Goal: Connect with others: Connect with others

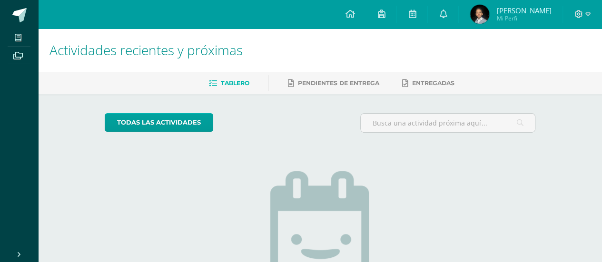
click at [497, 9] on span "Rodrigo Javier Mi Perfil" at bounding box center [510, 14] width 85 height 19
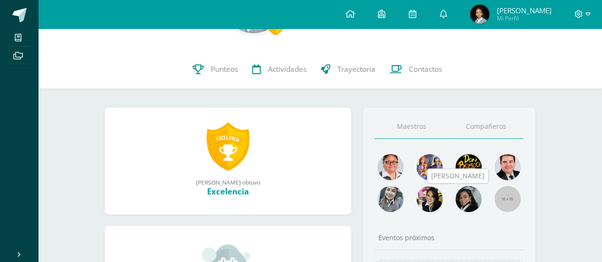
scroll to position [87, 0]
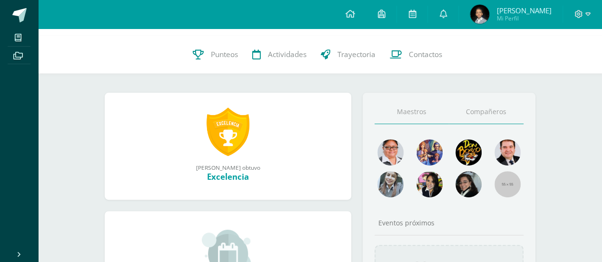
click at [480, 114] on link "Compañeros" at bounding box center [485, 112] width 75 height 24
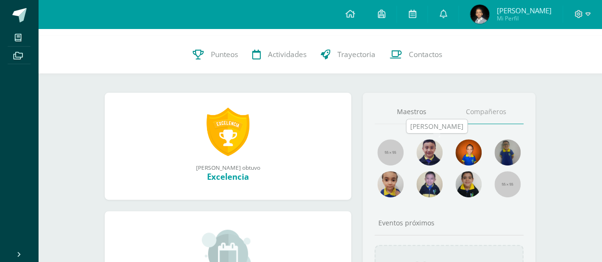
click at [422, 151] on img at bounding box center [429, 152] width 26 height 26
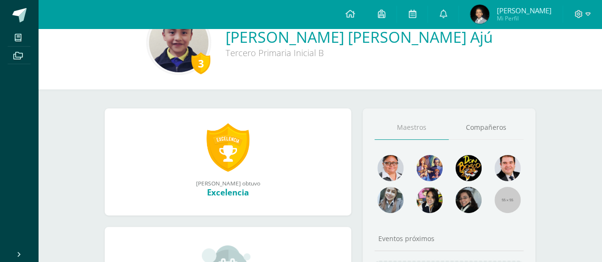
scroll to position [48, 0]
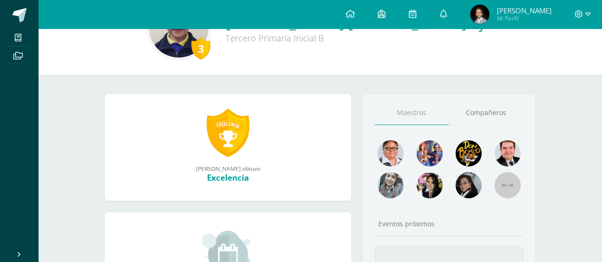
click at [233, 136] on link at bounding box center [227, 132] width 43 height 49
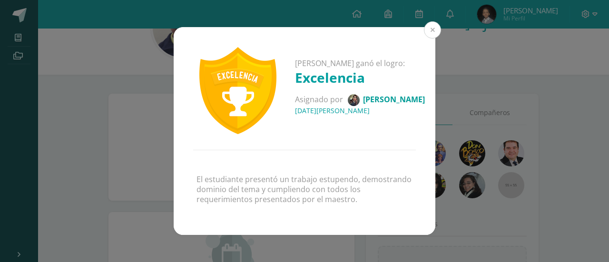
click at [426, 30] on button at bounding box center [432, 29] width 17 height 17
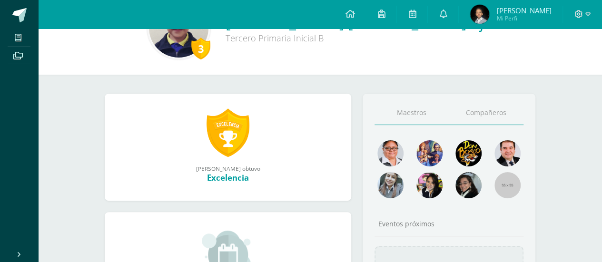
click at [487, 103] on link "Compañeros" at bounding box center [485, 113] width 75 height 24
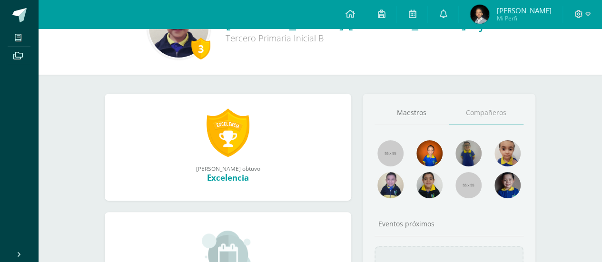
click at [487, 152] on div at bounding box center [467, 156] width 39 height 32
click at [470, 148] on img at bounding box center [468, 153] width 26 height 26
click at [465, 148] on img at bounding box center [468, 153] width 26 height 26
click at [465, 158] on img at bounding box center [468, 153] width 26 height 26
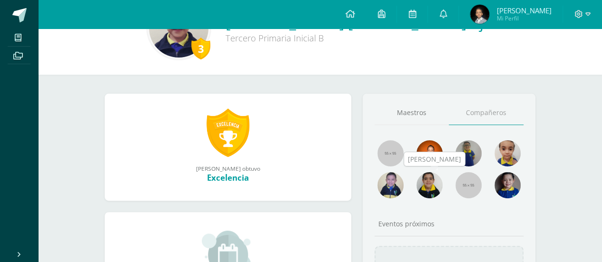
click at [418, 183] on img at bounding box center [429, 185] width 26 height 26
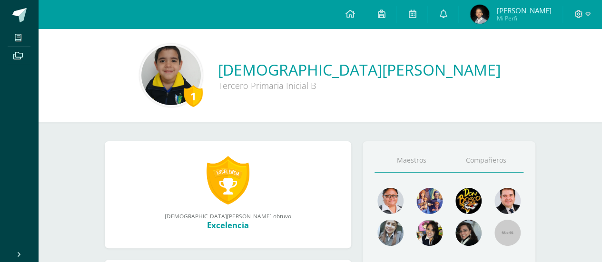
click at [484, 161] on link "Compañeros" at bounding box center [485, 160] width 75 height 24
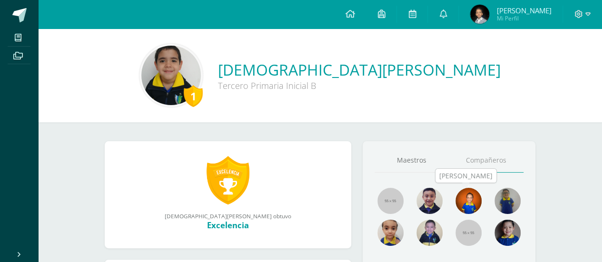
click at [474, 201] on img at bounding box center [468, 201] width 26 height 26
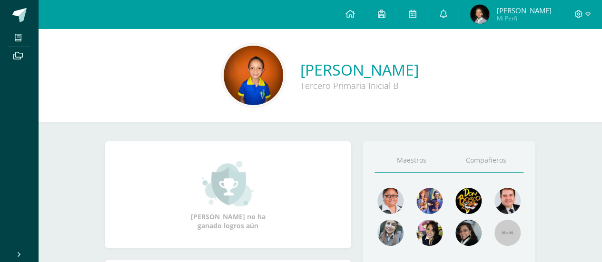
click at [482, 148] on link "Compañeros" at bounding box center [485, 160] width 75 height 24
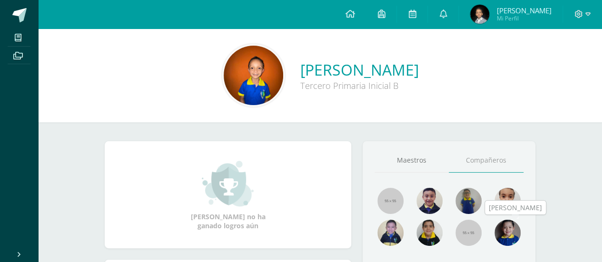
click at [511, 231] on img at bounding box center [507, 233] width 26 height 26
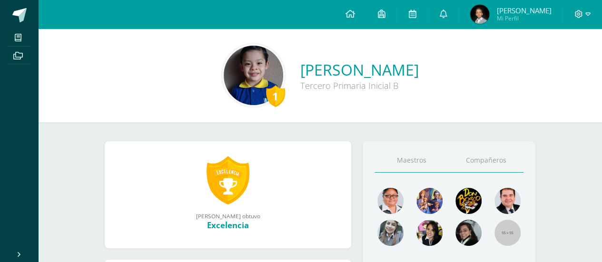
click at [490, 163] on link "Compañeros" at bounding box center [485, 160] width 75 height 24
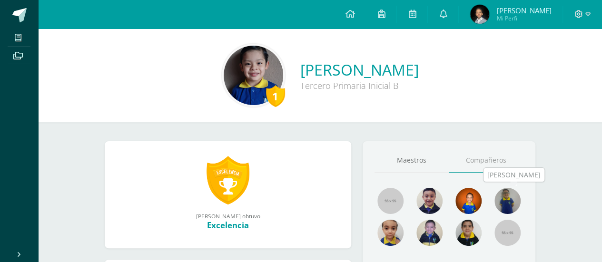
click at [510, 207] on img at bounding box center [507, 201] width 26 height 26
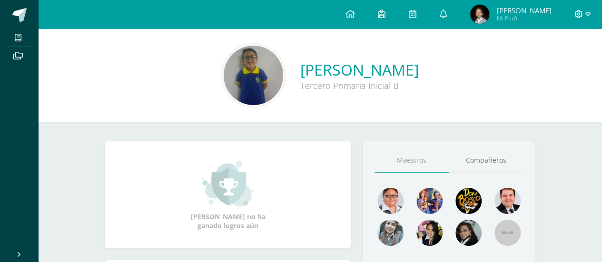
click at [583, 12] on span at bounding box center [582, 14] width 16 height 10
click at [563, 61] on span "Cerrar sesión" at bounding box center [557, 64] width 43 height 9
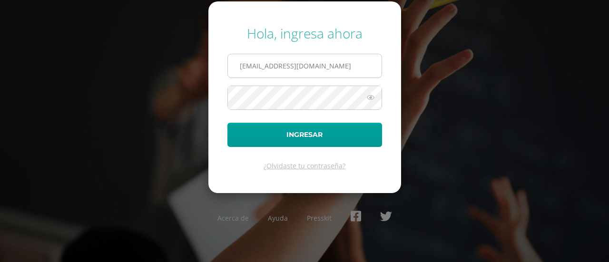
click at [347, 61] on input "[EMAIL_ADDRESS][DOMAIN_NAME]" at bounding box center [305, 65] width 154 height 23
type input "[EMAIL_ADDRESS][DOMAIN_NAME]"
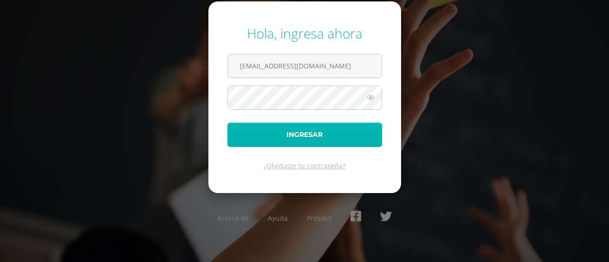
click at [312, 139] on button "Ingresar" at bounding box center [304, 135] width 155 height 24
